Goal: Complete application form

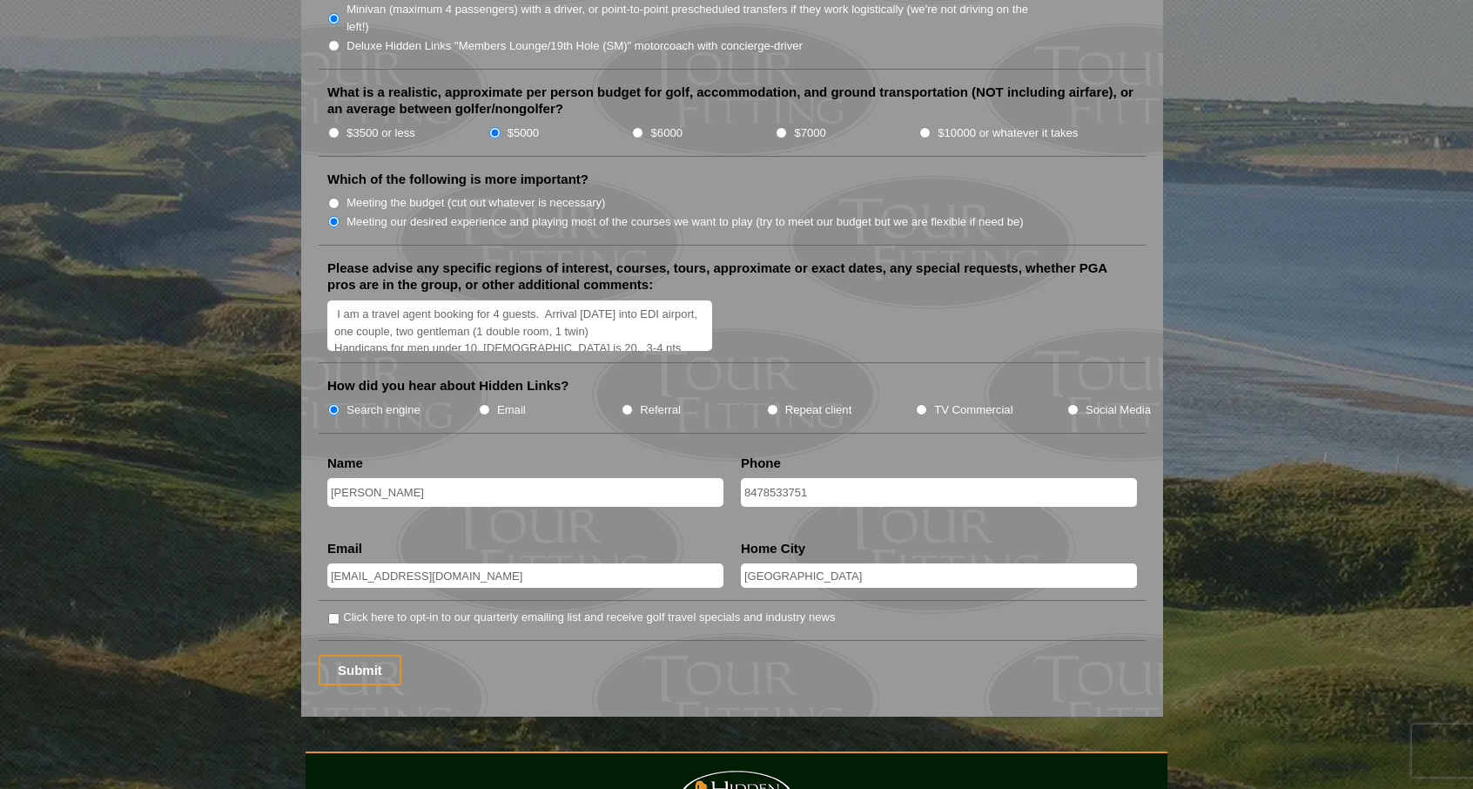
scroll to position [2089, 0]
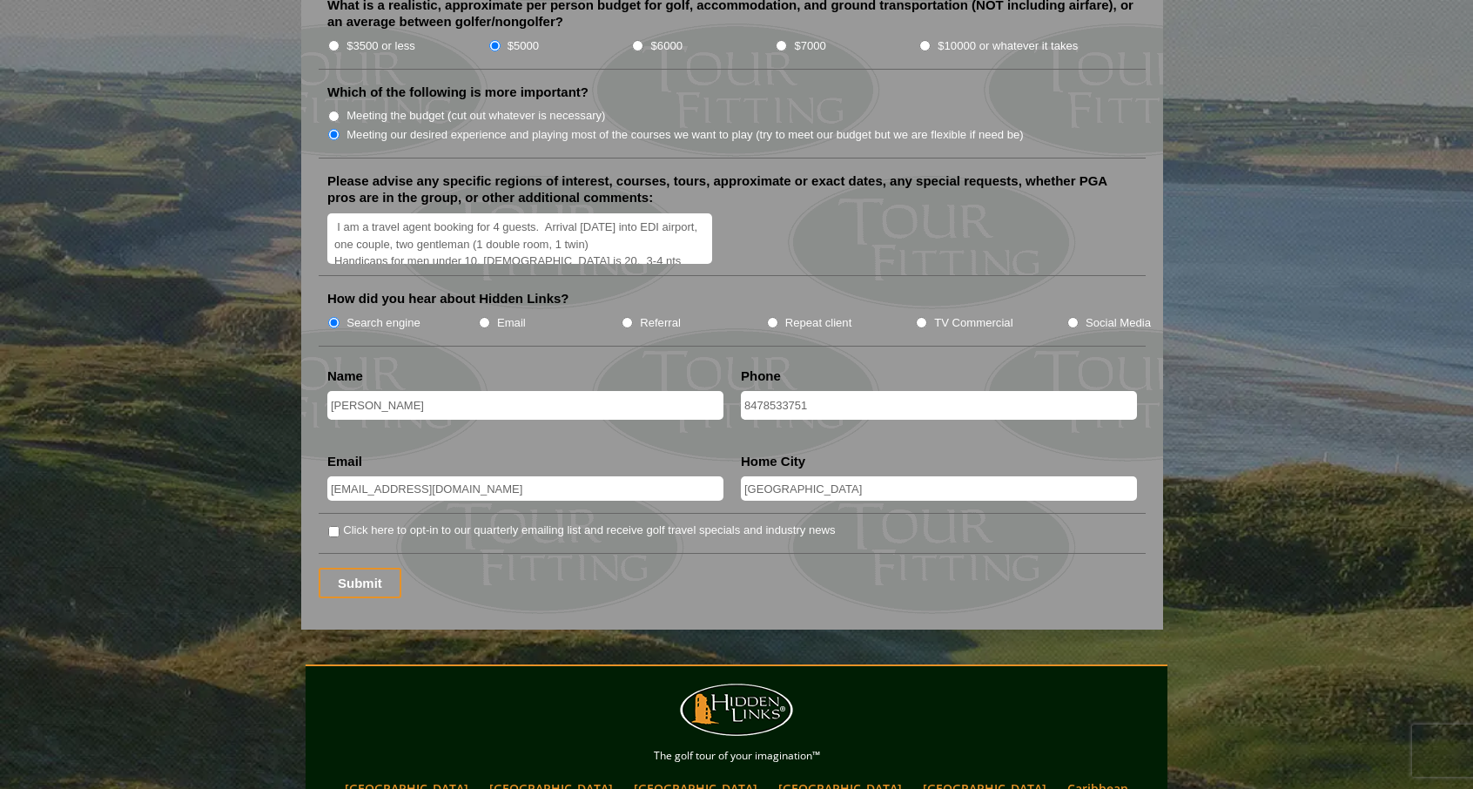
click at [333, 526] on input "Click here to opt-in to our quarterly emailing list and receive golf travel spe…" at bounding box center [333, 531] width 11 height 11
checkbox input "true"
drag, startPoint x: 353, startPoint y: 195, endPoint x: 706, endPoint y: 225, distance: 354.7
click at [706, 225] on textarea "I am a travel agent booking for 4 guests. Arrival [DATE] into EDI airport, one …" at bounding box center [519, 238] width 385 height 51
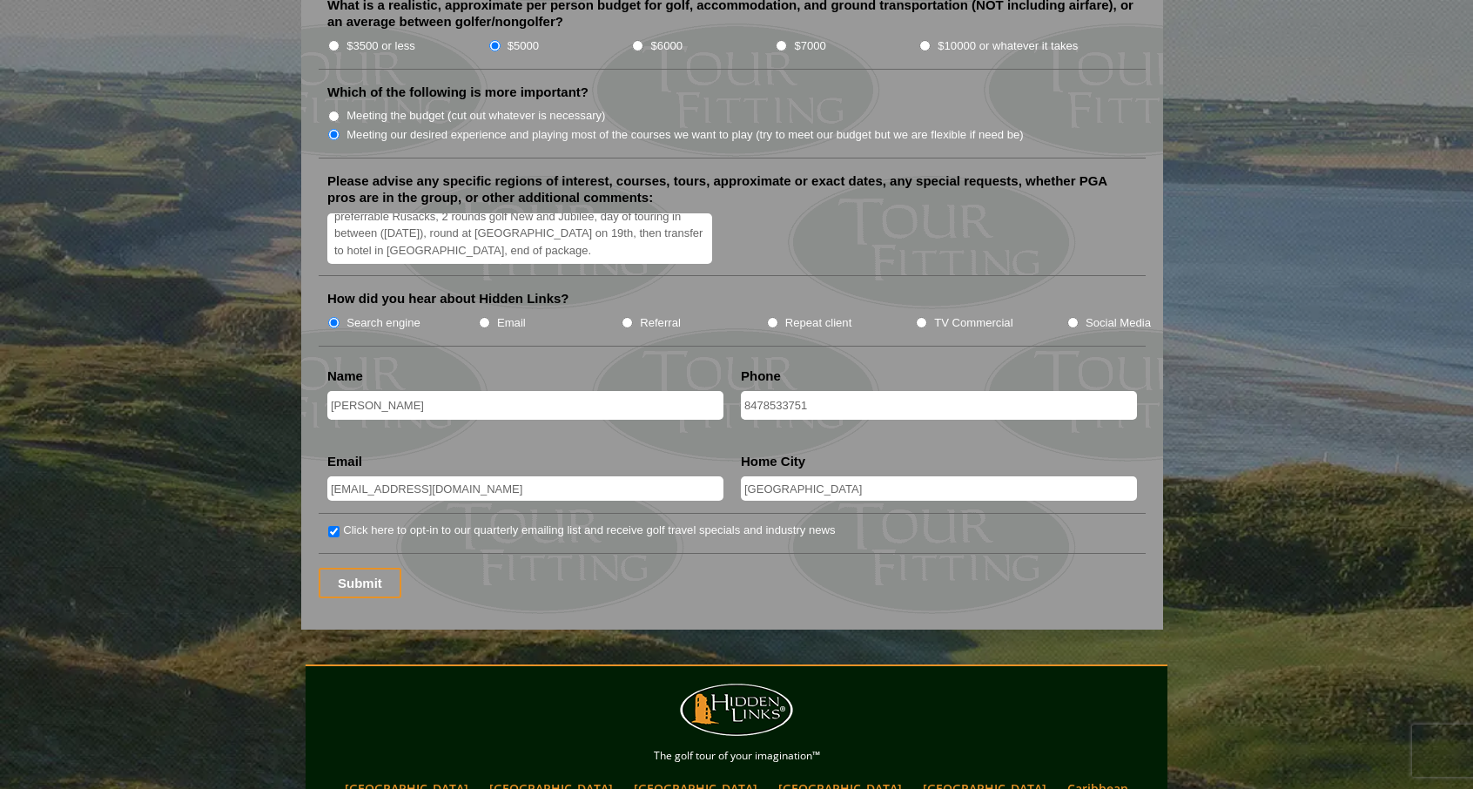
click at [469, 568] on div "Submit" at bounding box center [732, 583] width 827 height 30
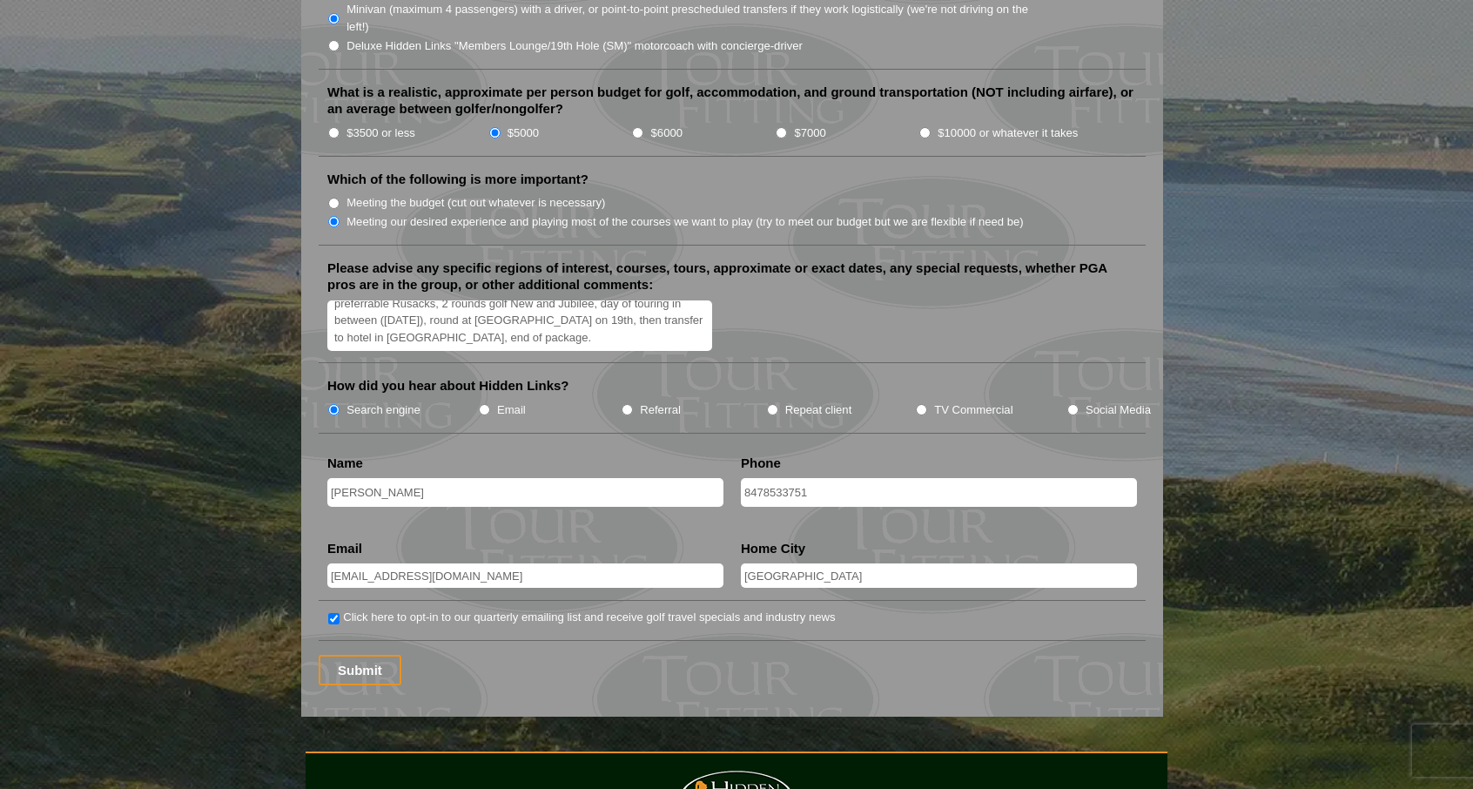
scroll to position [2089, 0]
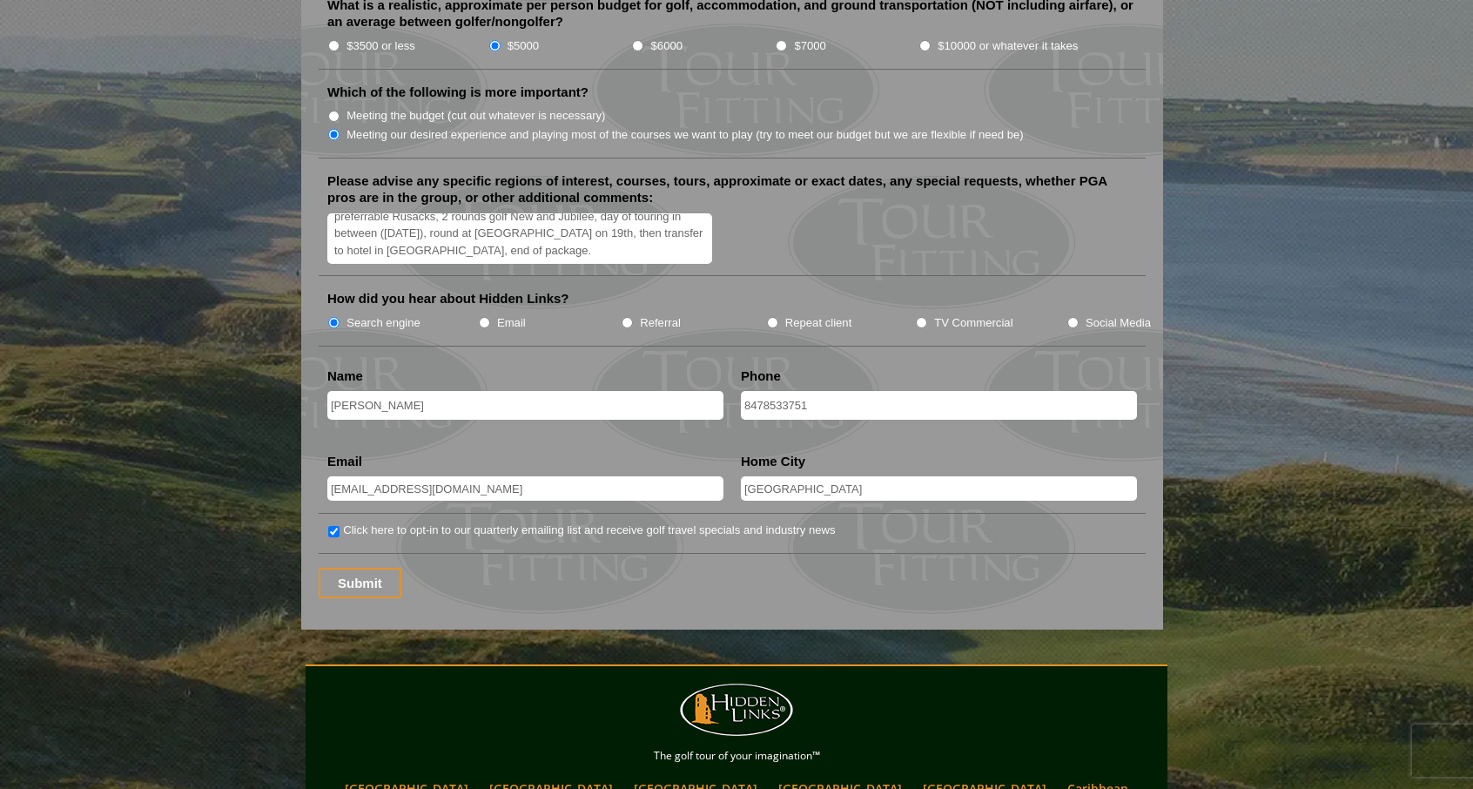
click at [743, 391] on input "8478533751" at bounding box center [939, 405] width 396 height 29
type input "[PHONE_NUMBER]"
drag, startPoint x: 803, startPoint y: 452, endPoint x: 669, endPoint y: 451, distance: 134.1
type input "[GEOGRAPHIC_DATA][PERSON_NAME]"
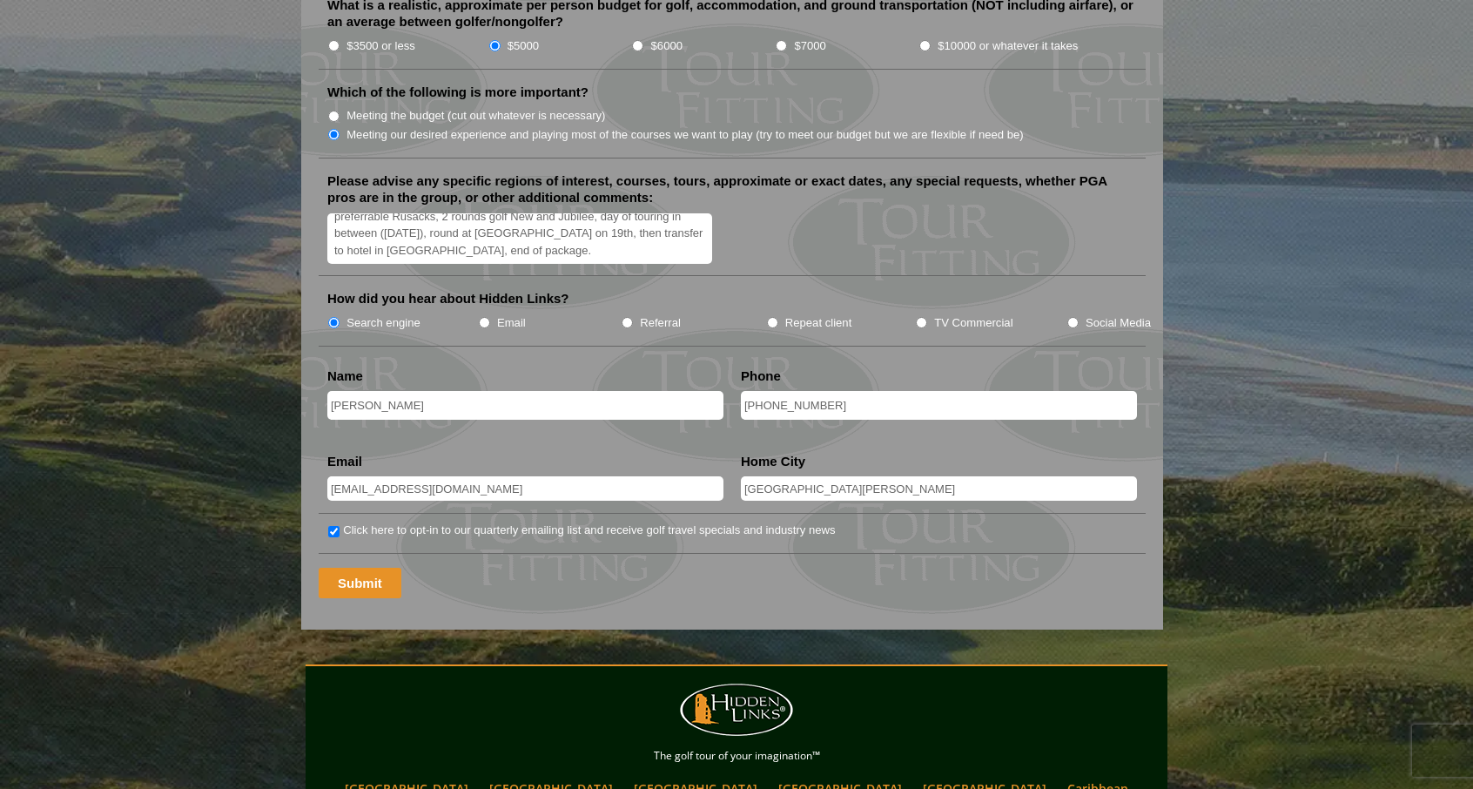
click at [358, 568] on input "Submit" at bounding box center [360, 583] width 83 height 30
drag, startPoint x: 331, startPoint y: 185, endPoint x: 675, endPoint y: 248, distance: 349.5
